Goal: Find specific page/section: Find specific page/section

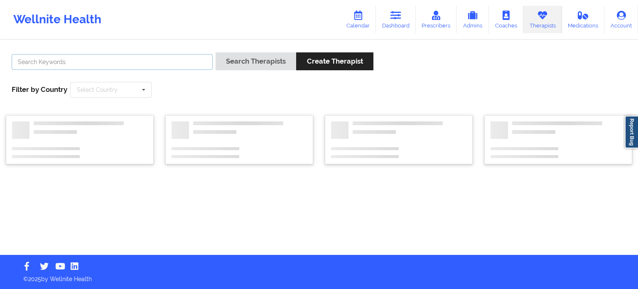
click at [156, 61] on input "text" at bounding box center [112, 62] width 201 height 16
paste input "[PERSON_NAME]"
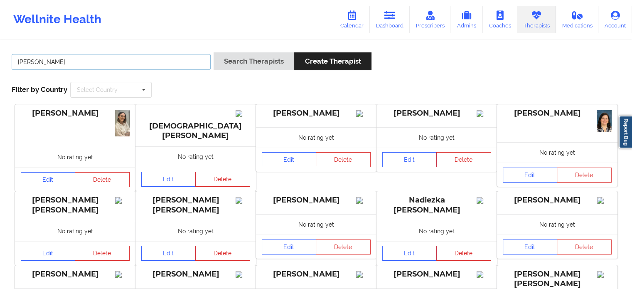
click at [213, 52] on button "Search Therapists" at bounding box center [253, 61] width 81 height 18
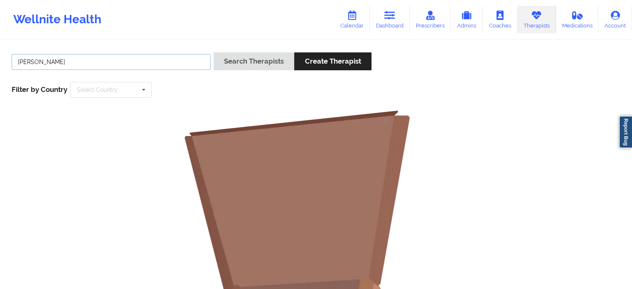
click at [135, 59] on input "[PERSON_NAME]" at bounding box center [111, 62] width 199 height 16
click at [20, 62] on input "[PERSON_NAME]" at bounding box center [111, 62] width 199 height 16
type input "[PERSON_NAME]"
click at [213, 52] on button "Search Therapists" at bounding box center [253, 61] width 81 height 18
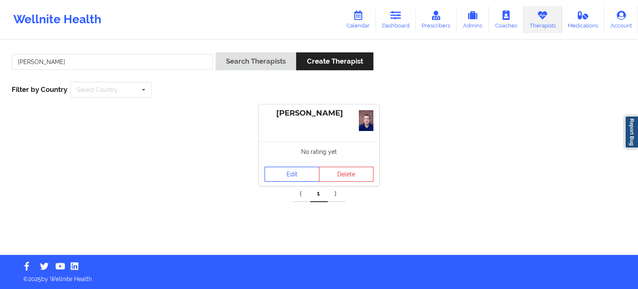
click at [294, 171] on link "Edit" at bounding box center [292, 174] width 55 height 15
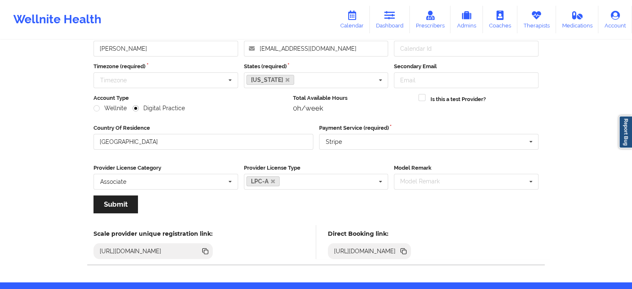
scroll to position [42, 0]
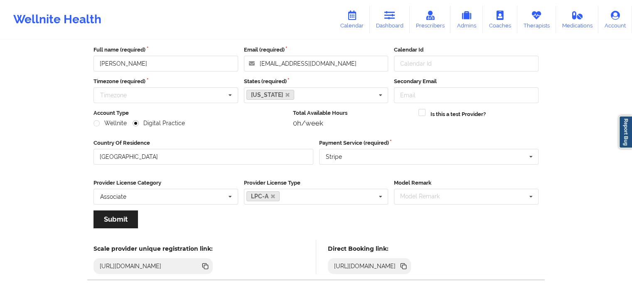
click at [408, 268] on icon at bounding box center [403, 265] width 9 height 9
click at [352, 17] on icon at bounding box center [351, 15] width 11 height 9
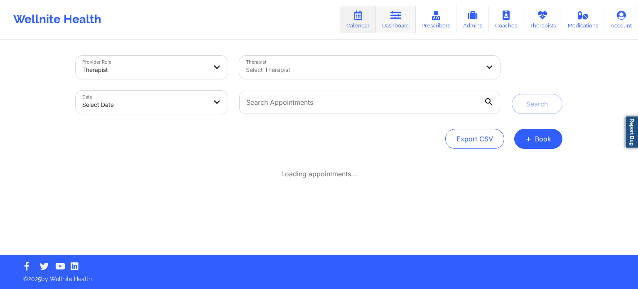
click at [401, 14] on icon at bounding box center [395, 15] width 11 height 9
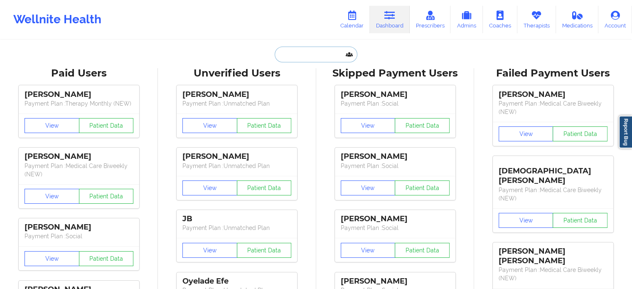
click at [306, 56] on input "text" at bounding box center [315, 55] width 82 height 16
paste input "[PERSON_NAME]"
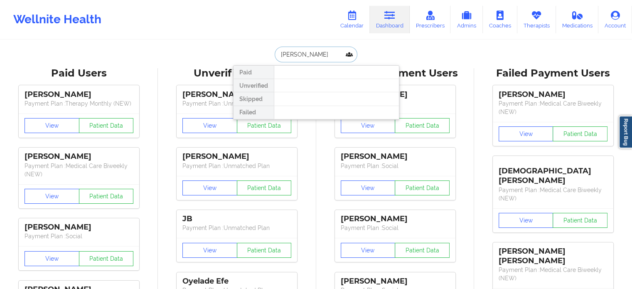
click at [299, 54] on input "[PERSON_NAME]" at bounding box center [315, 55] width 82 height 16
click at [295, 53] on input "[PERSON_NAME]" at bounding box center [315, 55] width 82 height 16
type input "[PERSON_NAME]"
click at [538, 15] on icon at bounding box center [536, 15] width 11 height 9
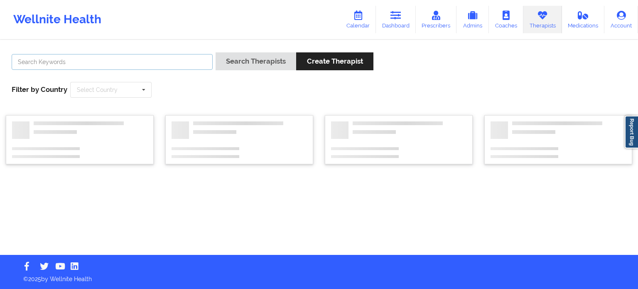
click at [161, 61] on input "text" at bounding box center [112, 62] width 201 height 16
paste input "[PERSON_NAME]"
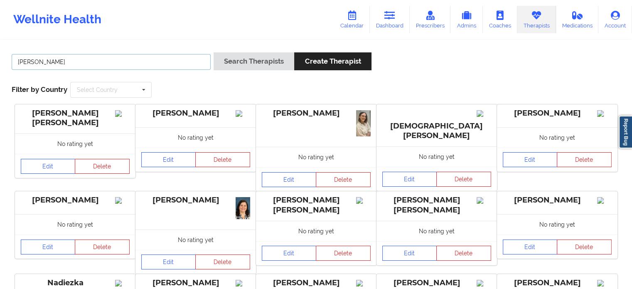
click at [213, 52] on button "Search Therapists" at bounding box center [253, 61] width 81 height 18
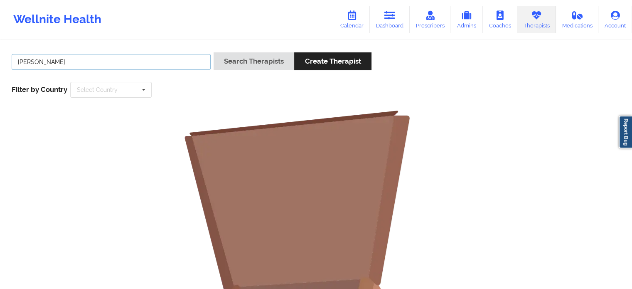
click at [71, 68] on input "[PERSON_NAME]" at bounding box center [111, 62] width 199 height 16
click at [37, 61] on input "[PERSON_NAME]" at bounding box center [111, 62] width 199 height 16
type input "[PERSON_NAME]"
click at [213, 52] on button "Search Therapists" at bounding box center [253, 61] width 81 height 18
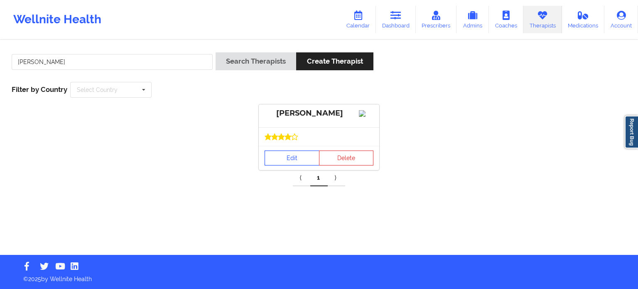
click at [282, 163] on link "Edit" at bounding box center [292, 157] width 55 height 15
